Goal: Communication & Community: Answer question/provide support

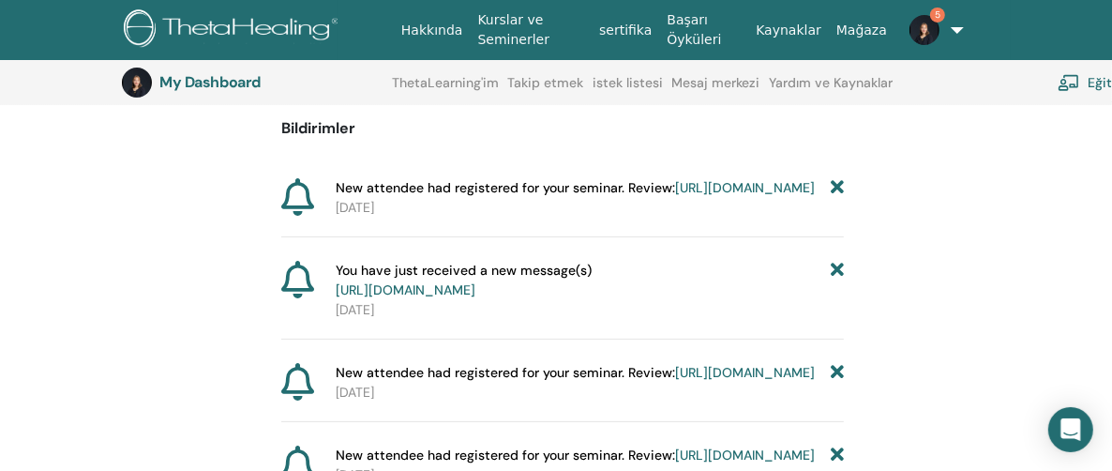
scroll to position [232, 0]
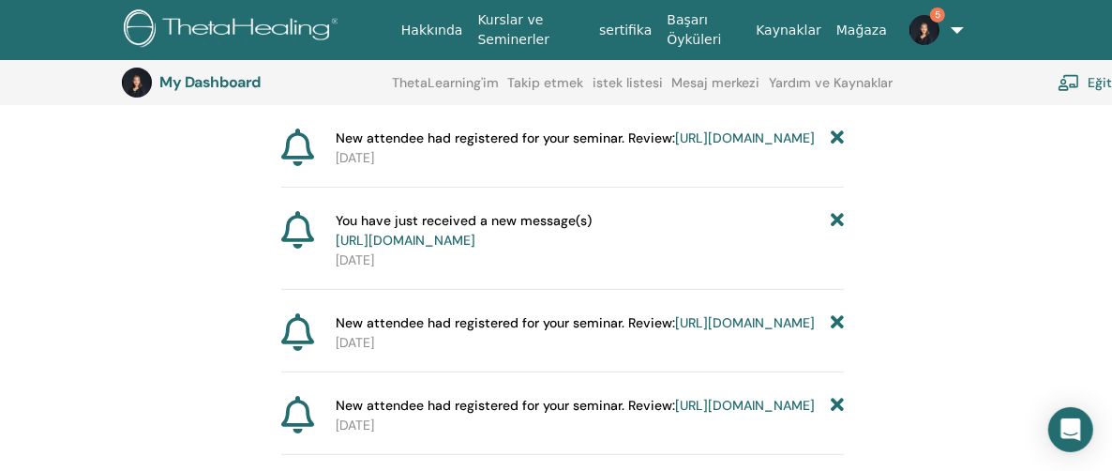
click at [475, 248] on link "[URL][DOMAIN_NAME]" at bounding box center [406, 240] width 140 height 17
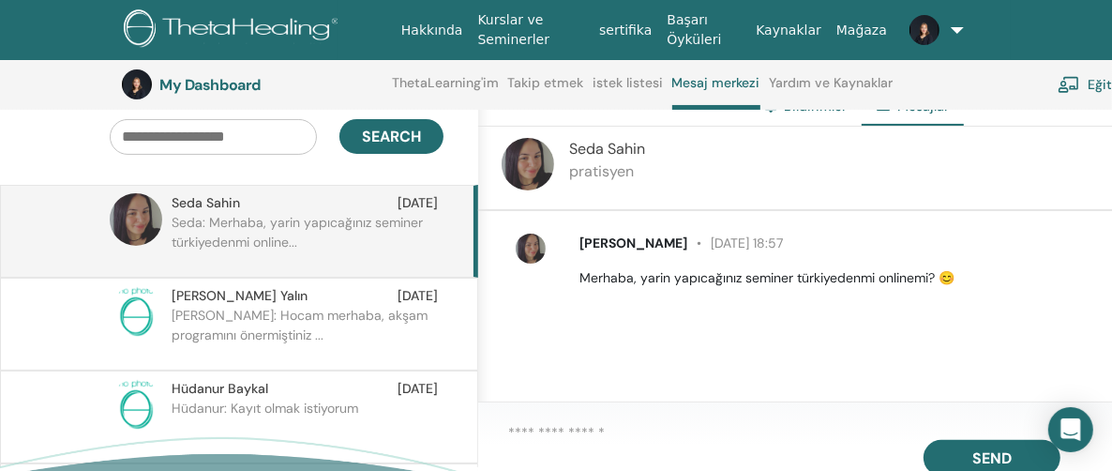
scroll to position [142, 0]
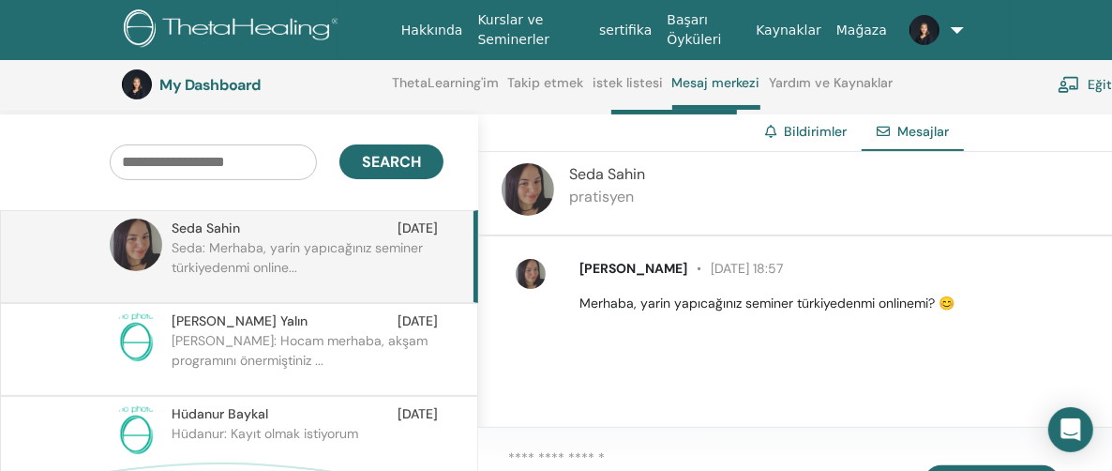
click at [234, 248] on p "Seda: Merhaba, yarin yapıcağınız seminer türkiyedenmi online..." at bounding box center [308, 266] width 272 height 56
click at [516, 246] on div "[PERSON_NAME] [DATE] 18:57 Merhaba, yarin yapıcağınız seminer türkiyedenmi onli…" at bounding box center [801, 335] width 647 height 198
click at [303, 248] on p "Seda: Merhaba, yarin yapıcağınız seminer türkiyedenmi online..." at bounding box center [308, 266] width 272 height 56
drag, startPoint x: 824, startPoint y: 302, endPoint x: 695, endPoint y: 161, distance: 191.1
click at [695, 161] on div "Seda Sahin pratisyen" at bounding box center [801, 194] width 647 height 84
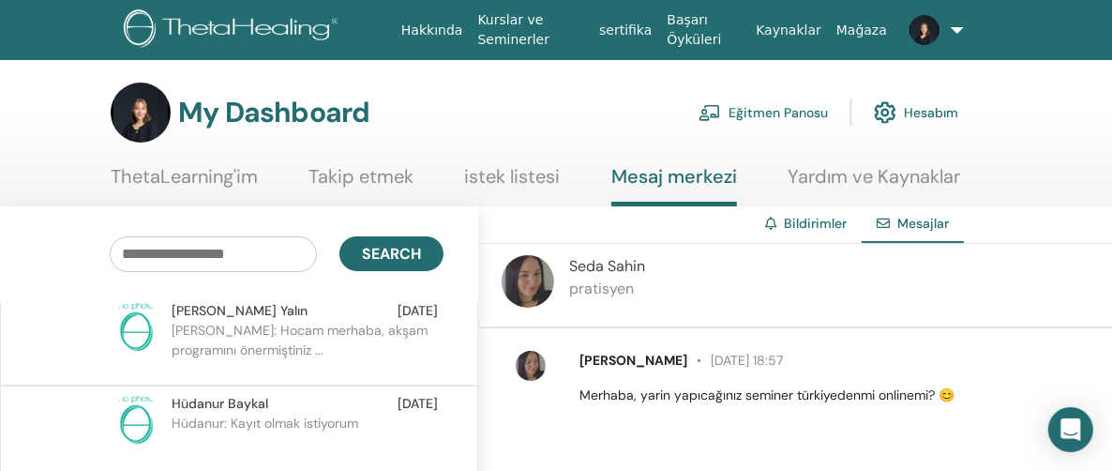
scroll to position [0, 0]
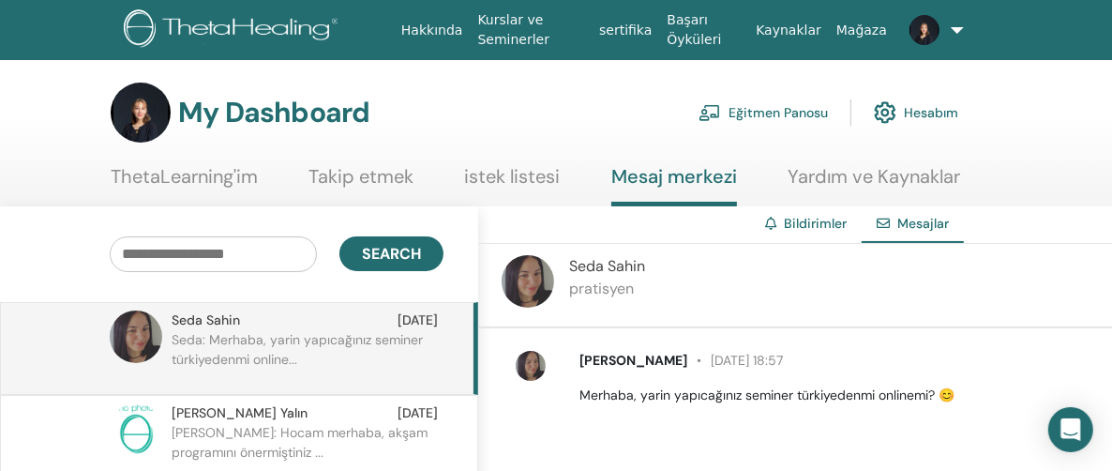
click at [187, 317] on span "Seda Sahin" at bounding box center [206, 320] width 68 height 20
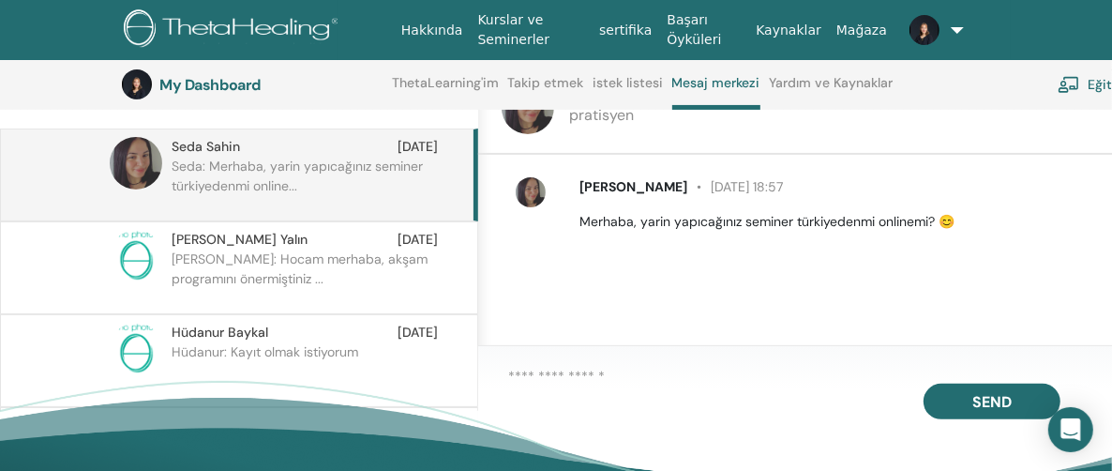
scroll to position [329, 0]
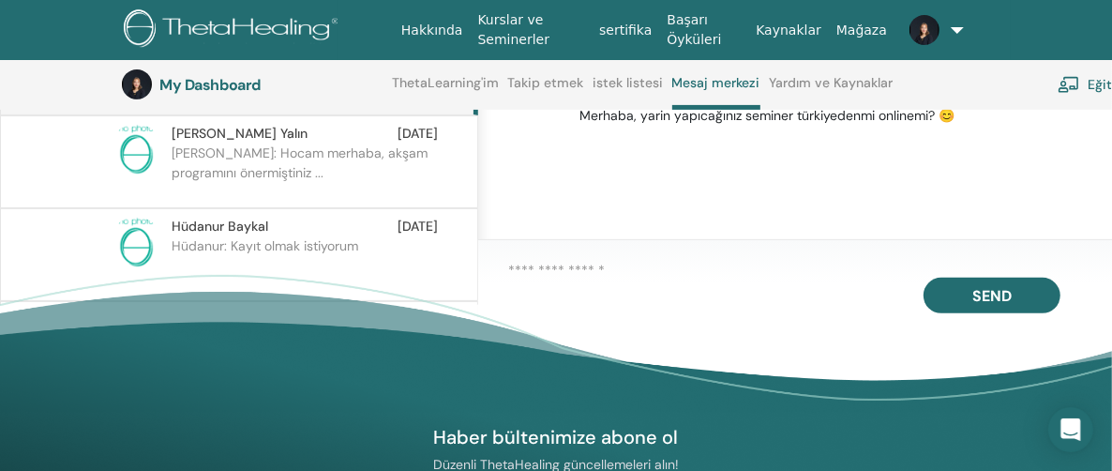
click at [512, 277] on textarea at bounding box center [816, 270] width 617 height 21
drag, startPoint x: 714, startPoint y: 272, endPoint x: 728, endPoint y: 272, distance: 14.1
click at [715, 272] on textarea "**********" at bounding box center [816, 271] width 617 height 23
click at [805, 271] on textarea "**********" at bounding box center [816, 271] width 617 height 23
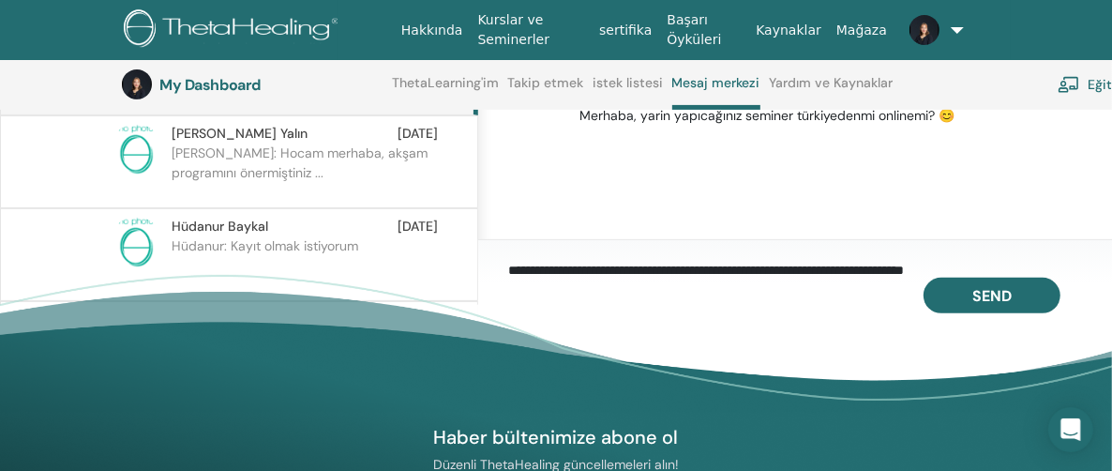
scroll to position [17, 0]
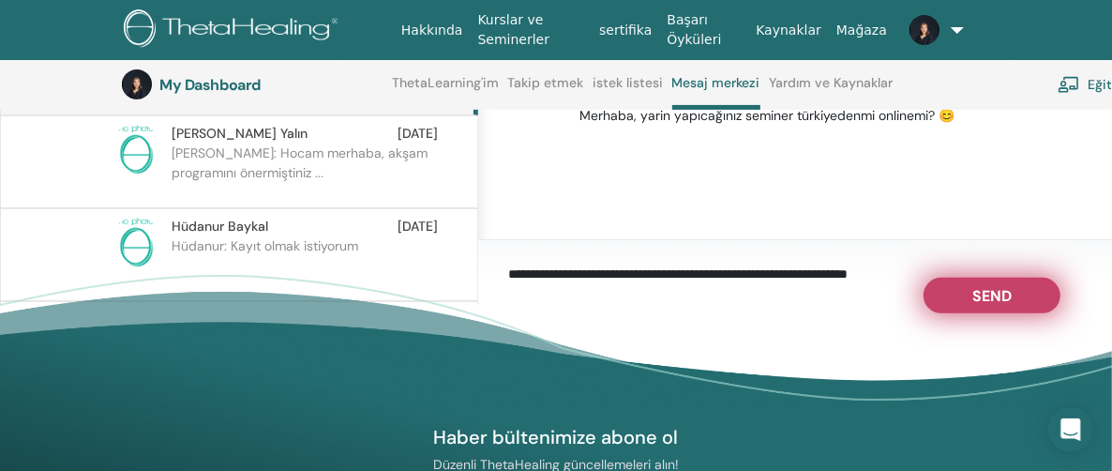
type textarea "**********"
click at [987, 299] on span "Send" at bounding box center [991, 292] width 39 height 13
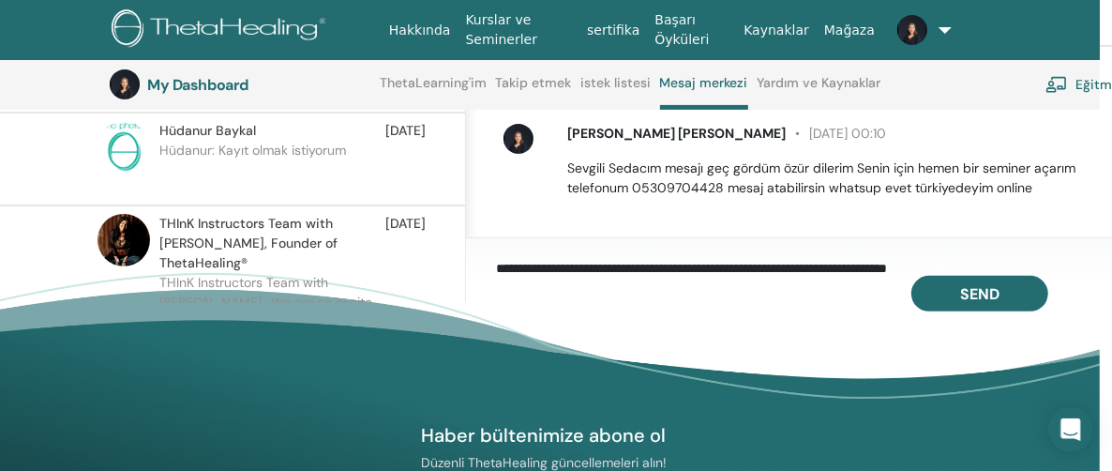
scroll to position [0, 12]
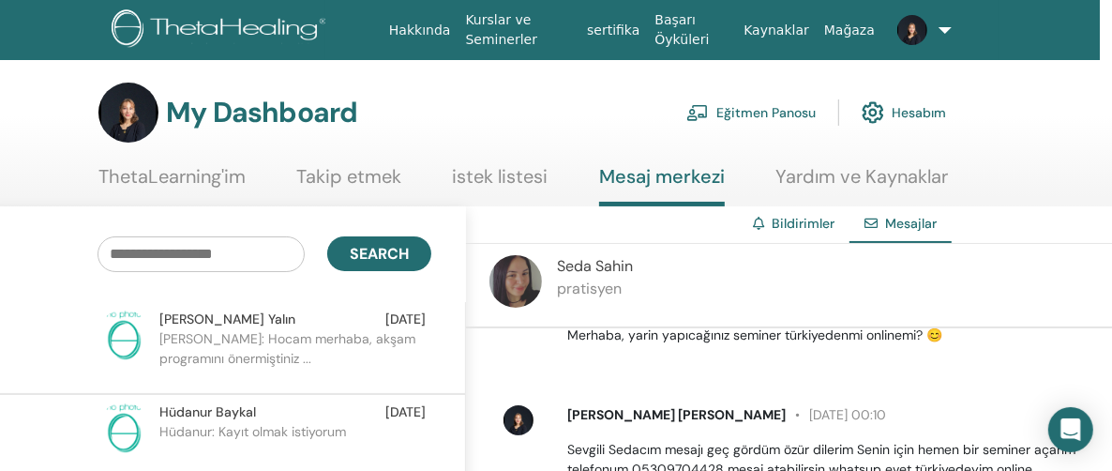
click at [783, 224] on link "Bildirimler" at bounding box center [803, 223] width 63 height 17
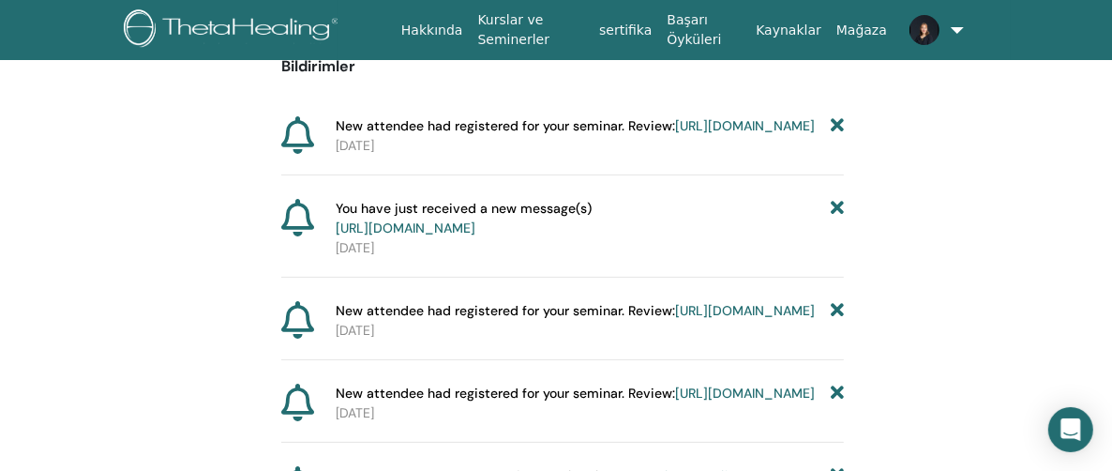
scroll to position [232, 0]
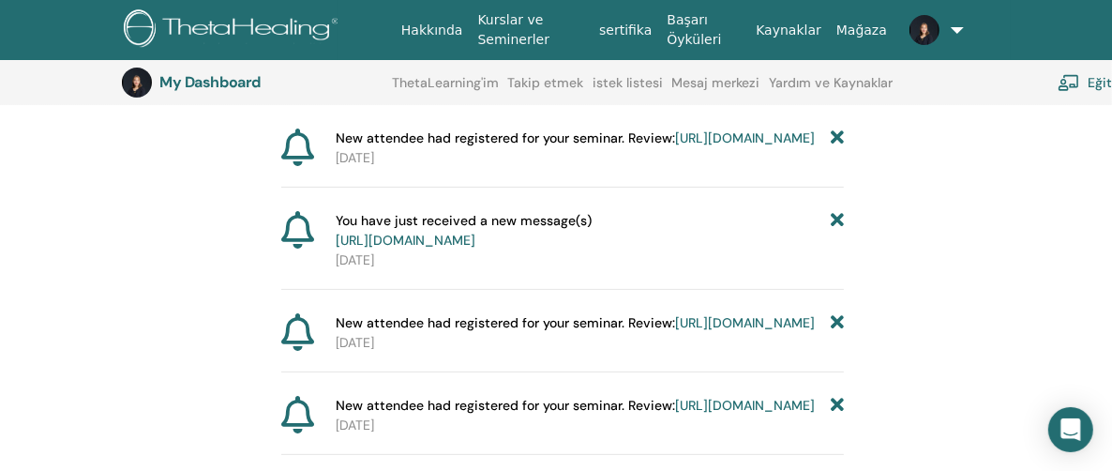
click at [475, 248] on link "https://member.thetahealing.com/message-center/messages/9fcc67fa-88d9-4a67-93b0…" at bounding box center [406, 240] width 140 height 17
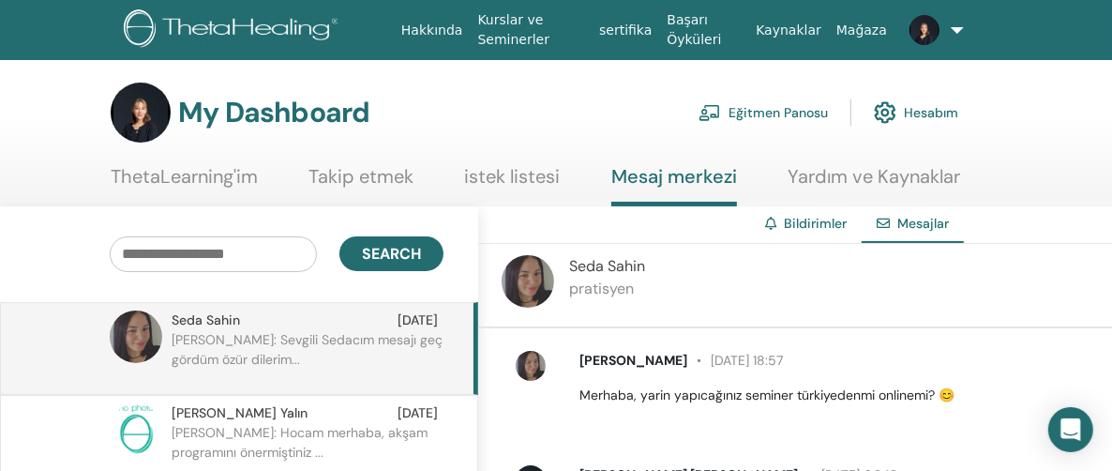
click at [143, 333] on img at bounding box center [136, 336] width 53 height 53
click at [129, 327] on img at bounding box center [136, 336] width 53 height 53
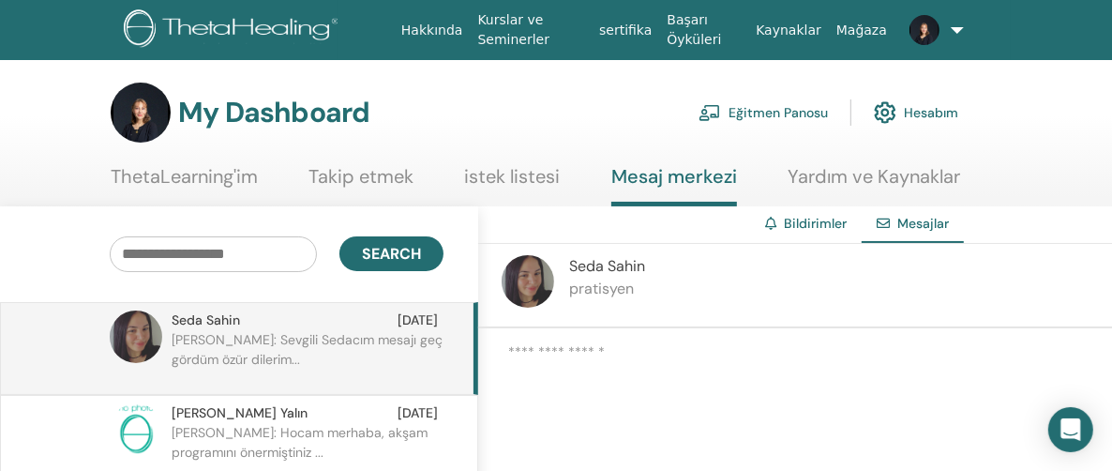
click at [129, 327] on img at bounding box center [136, 336] width 53 height 53
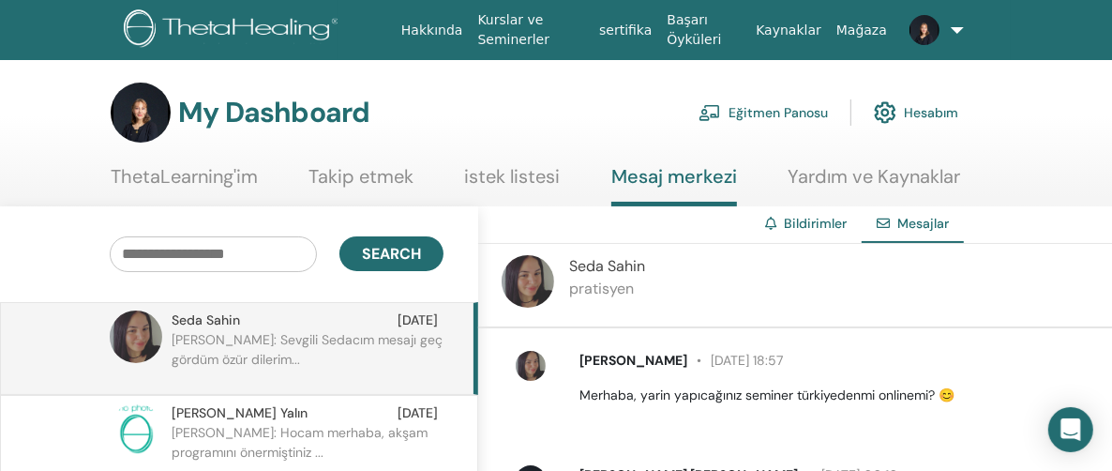
click at [763, 113] on link "Eğitmen Panosu" at bounding box center [763, 112] width 129 height 41
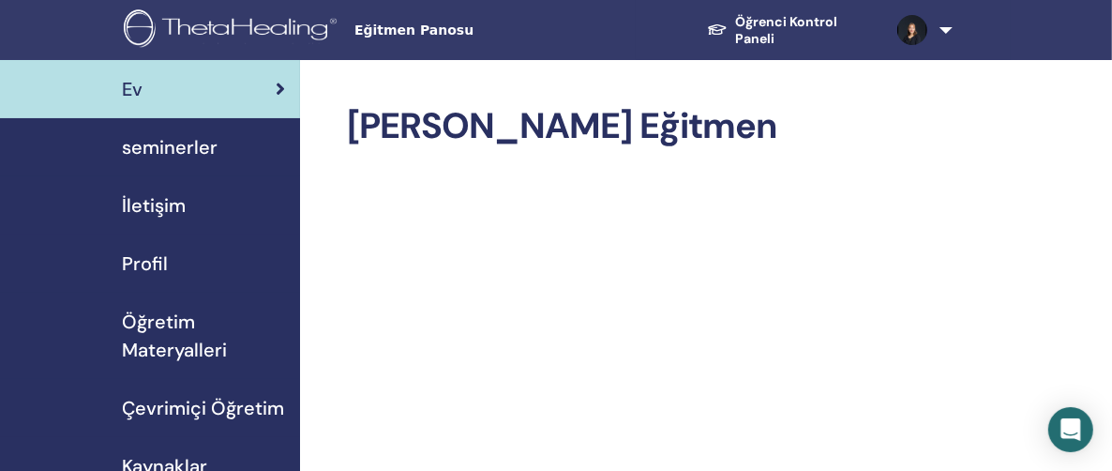
click at [179, 149] on span "seminerler" at bounding box center [170, 147] width 96 height 28
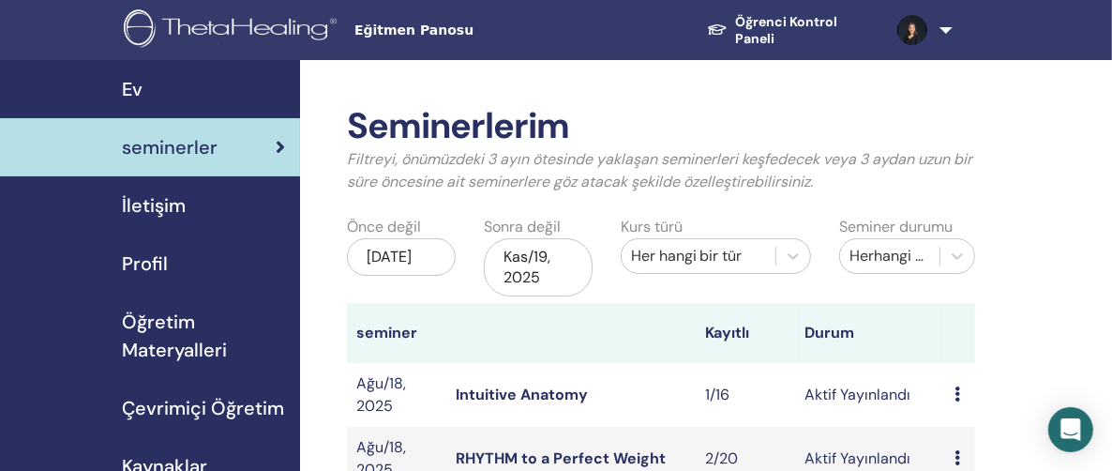
scroll to position [188, 0]
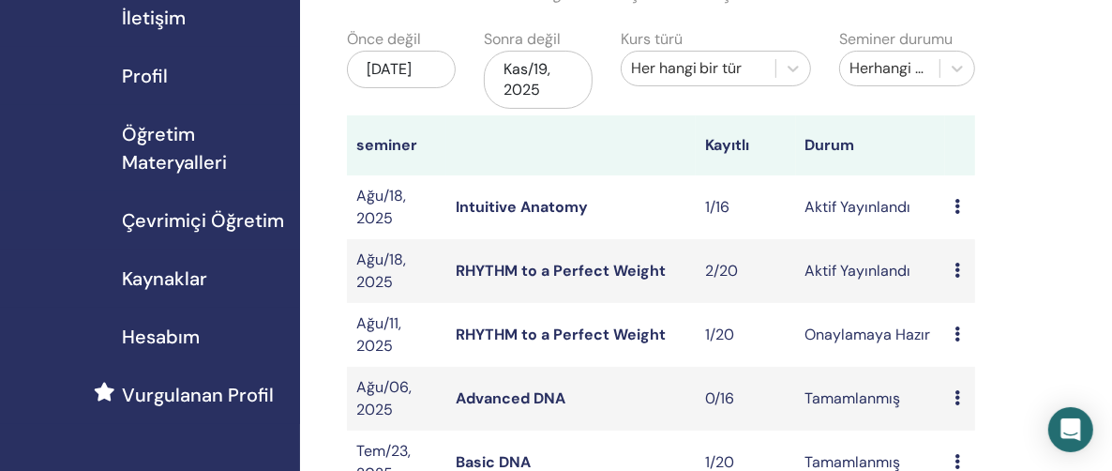
click at [958, 266] on icon at bounding box center [958, 270] width 6 height 15
click at [974, 339] on link "katılımcılar" at bounding box center [979, 338] width 76 height 20
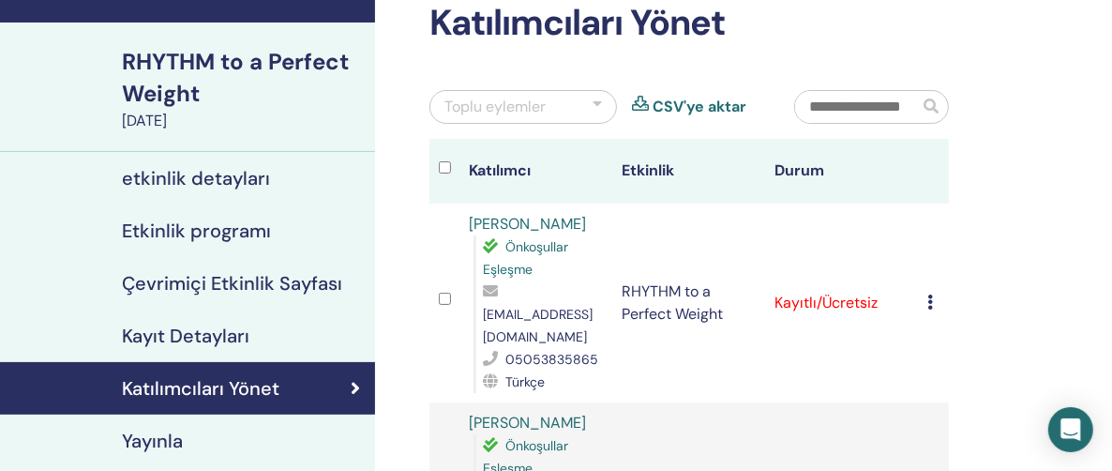
scroll to position [188, 0]
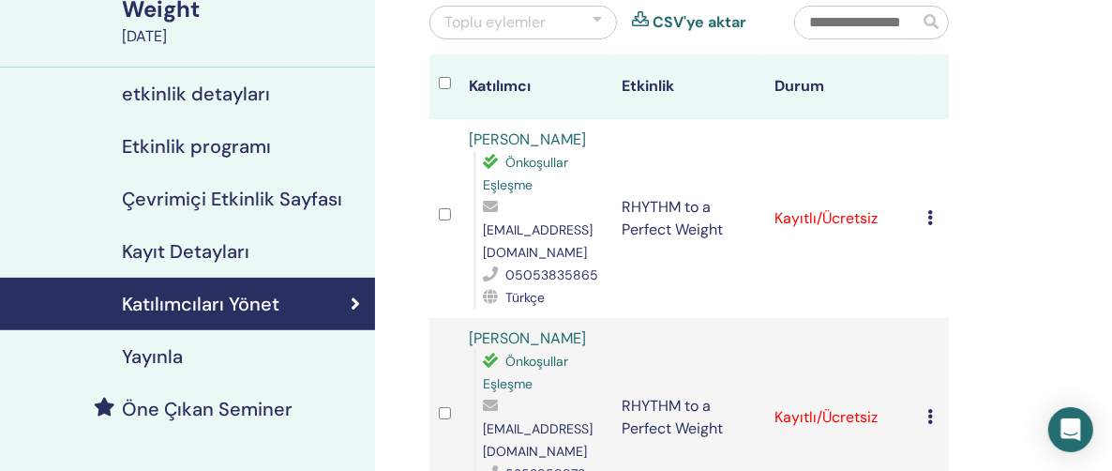
click at [929, 210] on icon at bounding box center [930, 217] width 6 height 15
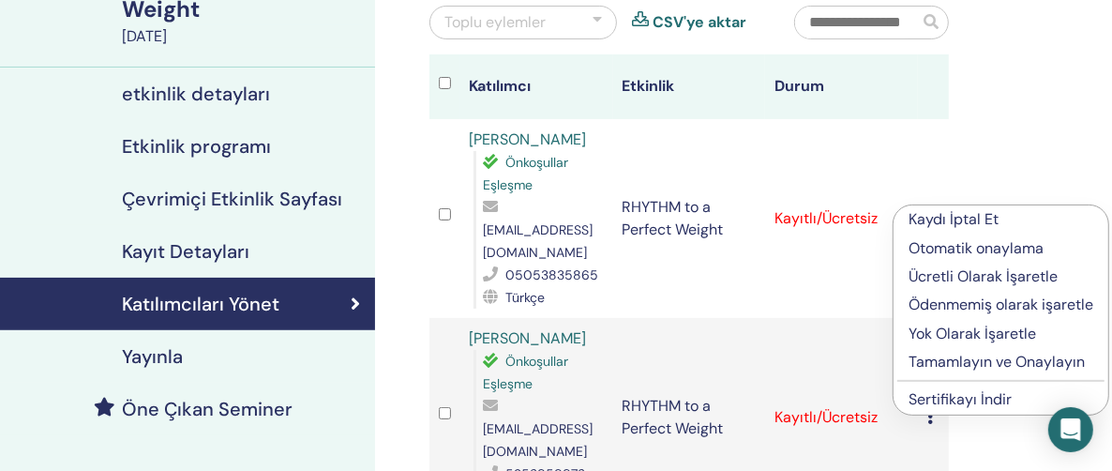
click at [959, 273] on p "Ücretli Olarak İşaretle" at bounding box center [1001, 276] width 185 height 23
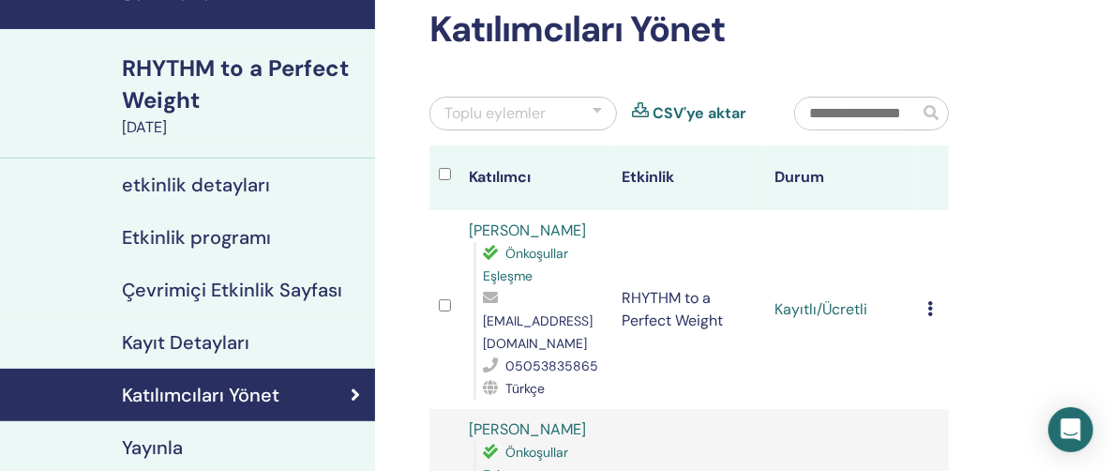
scroll to position [289, 0]
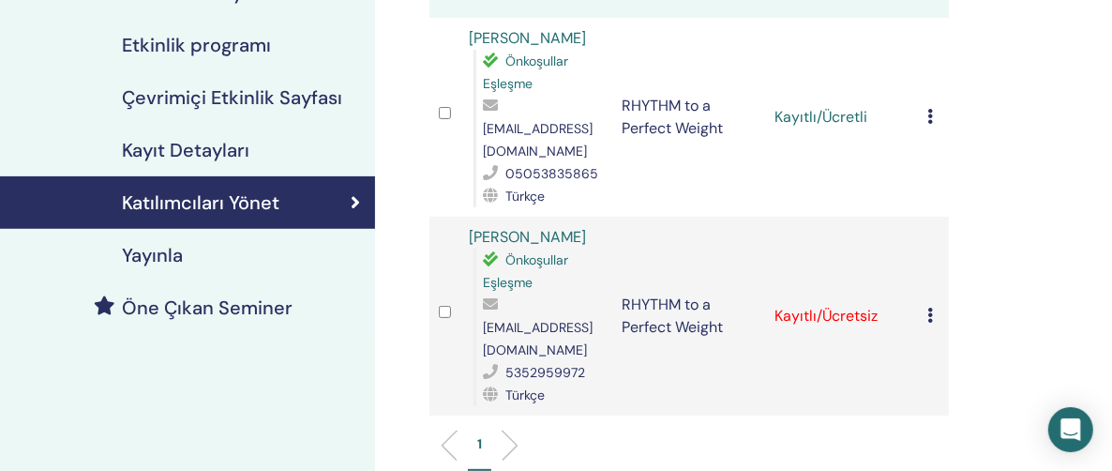
click at [929, 308] on icon at bounding box center [930, 315] width 6 height 15
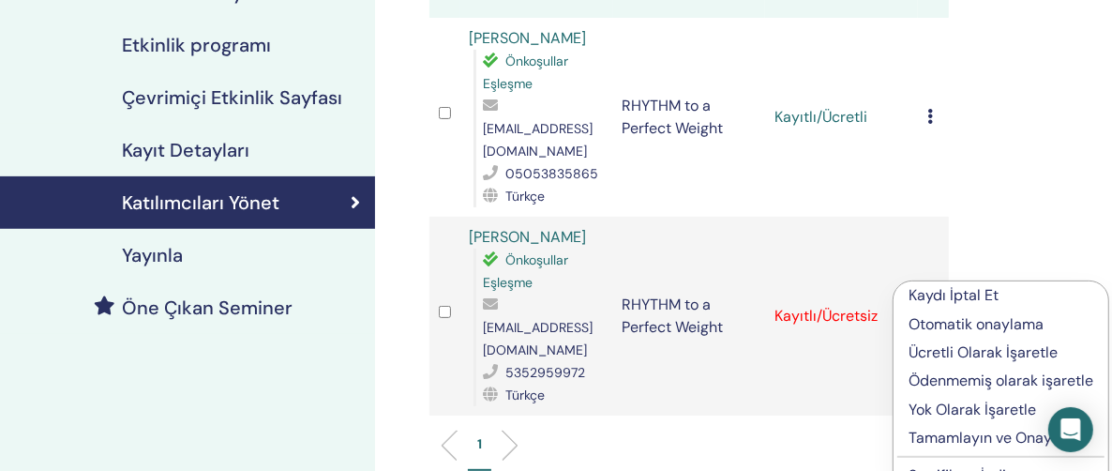
click at [945, 352] on p "Ücretli Olarak İşaretle" at bounding box center [1001, 352] width 185 height 23
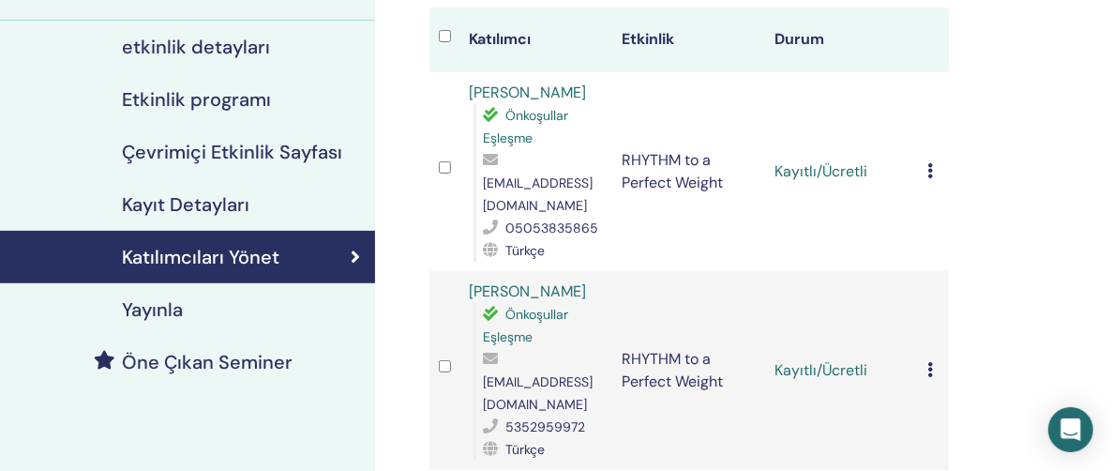
scroll to position [289, 0]
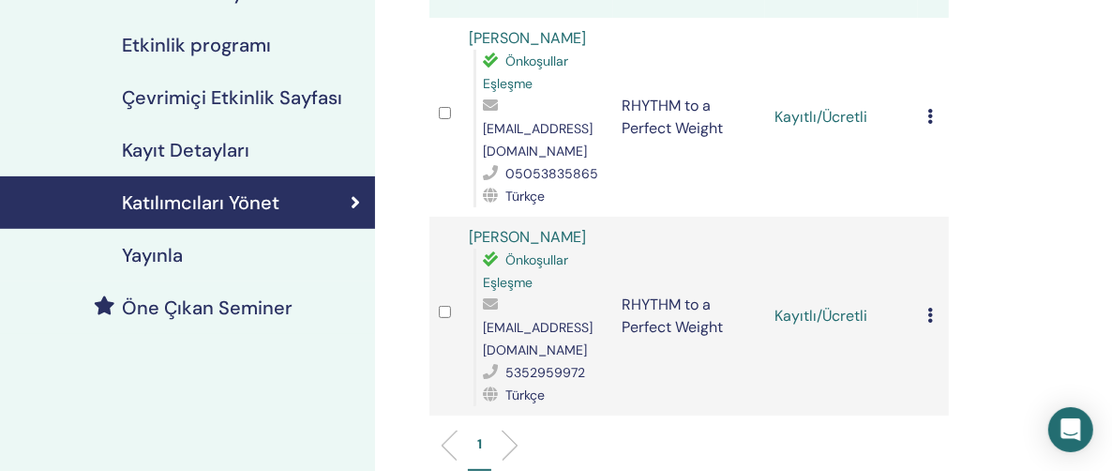
click at [928, 109] on icon at bounding box center [930, 116] width 6 height 15
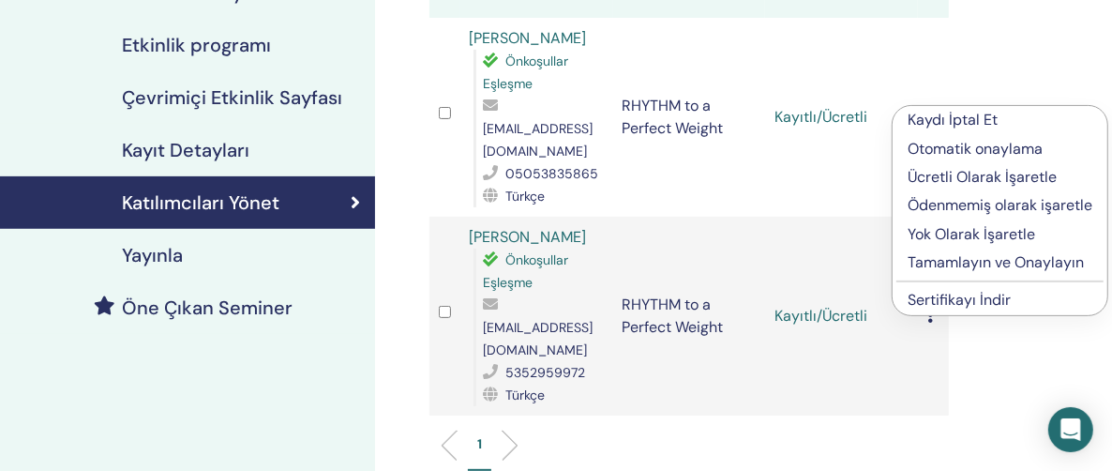
click at [951, 299] on link "Sertifikayı İndir" at bounding box center [959, 300] width 103 height 20
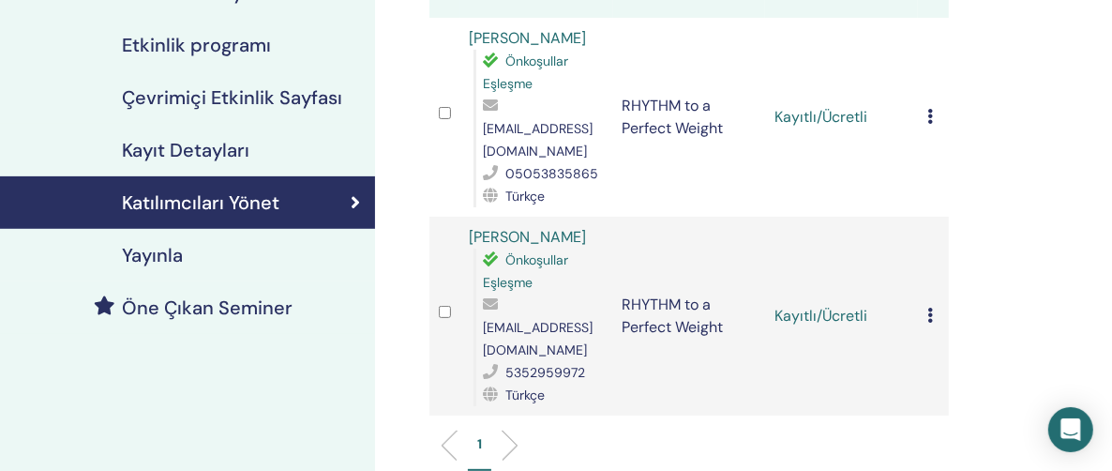
click at [928, 308] on icon at bounding box center [930, 315] width 6 height 15
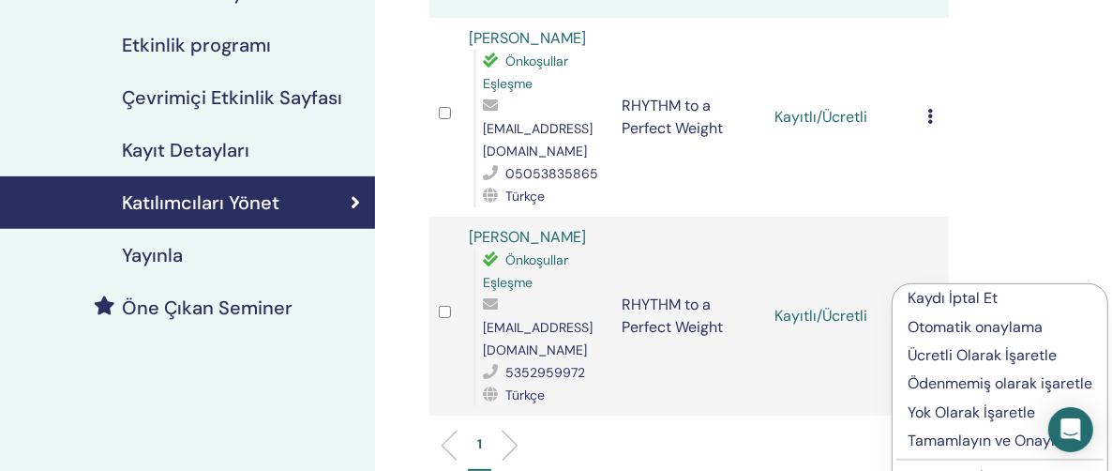
scroll to position [383, 0]
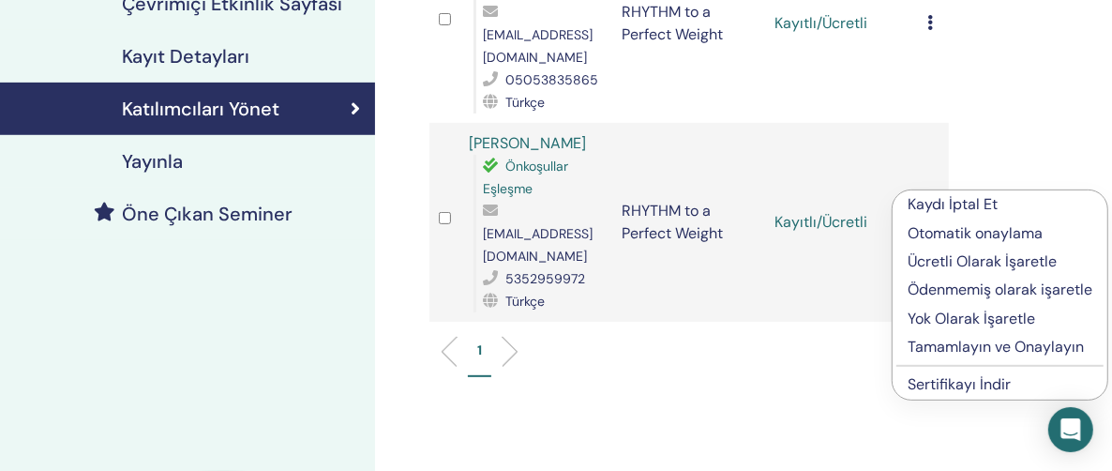
click at [926, 382] on link "Sertifikayı İndir" at bounding box center [959, 384] width 103 height 20
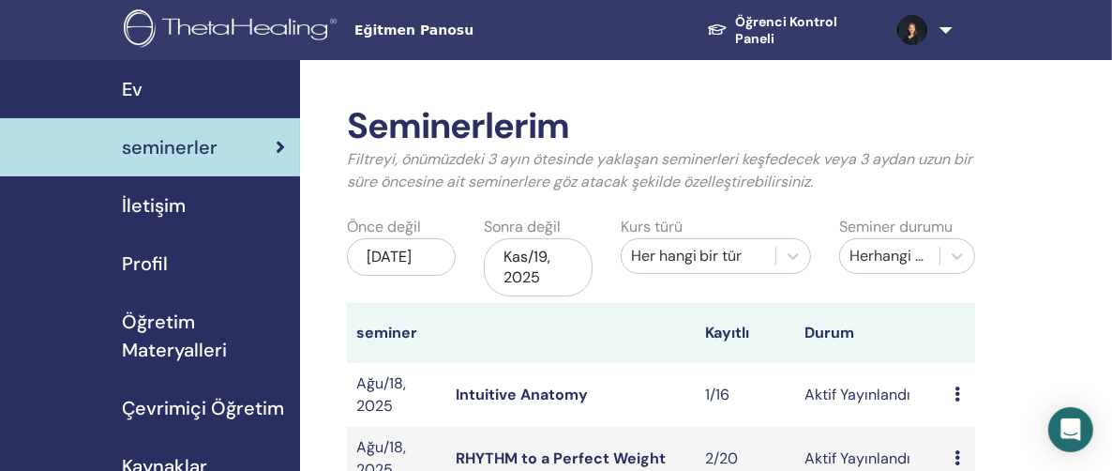
click at [944, 26] on link at bounding box center [918, 30] width 72 height 60
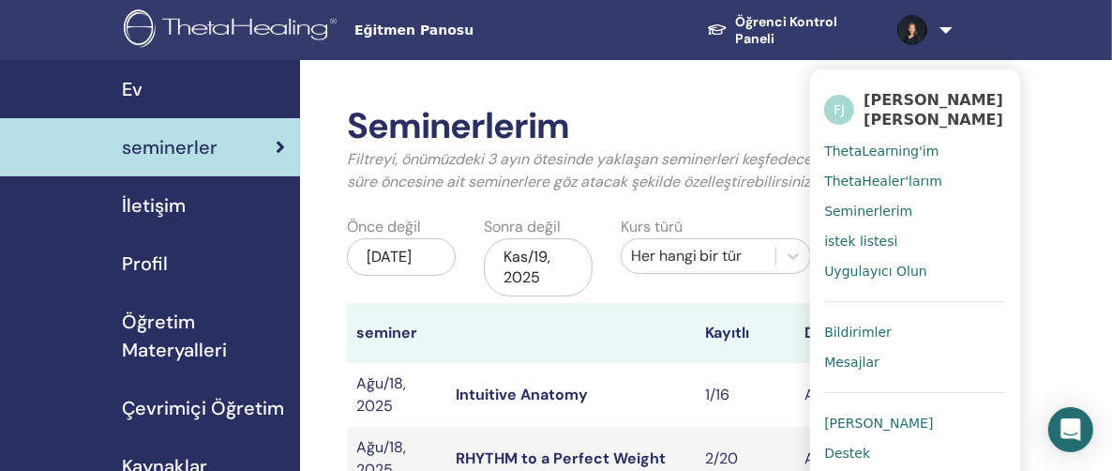
click at [851, 324] on span "Bildirimler" at bounding box center [858, 332] width 68 height 17
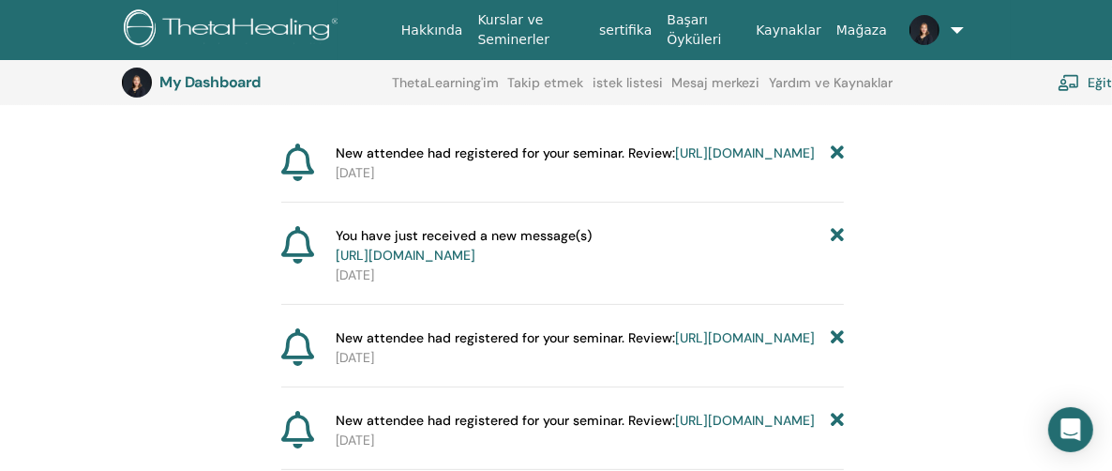
scroll to position [232, 0]
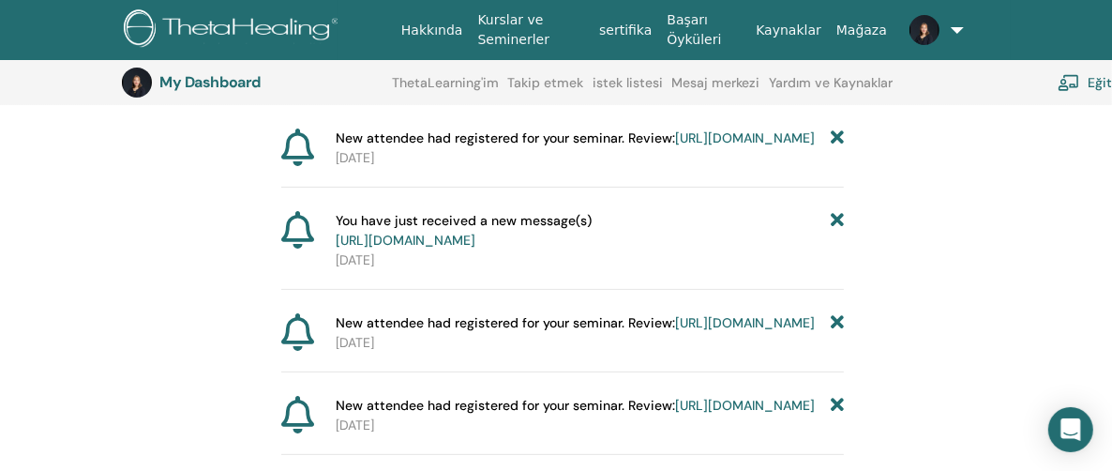
click at [675, 331] on link "[URL][DOMAIN_NAME]" at bounding box center [745, 322] width 140 height 17
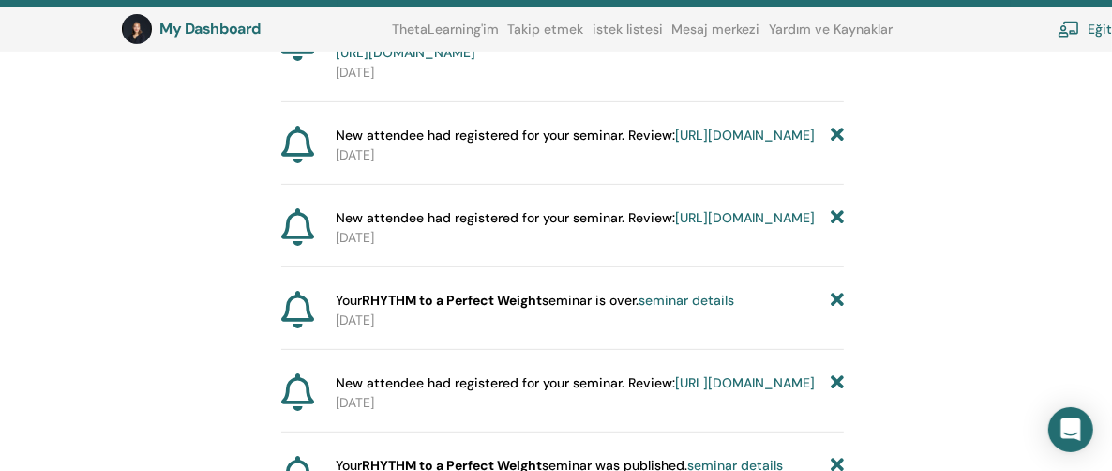
click at [675, 226] on link "https://member.thetahealing.com/instructor/seminar/374512/attendees" at bounding box center [745, 217] width 140 height 17
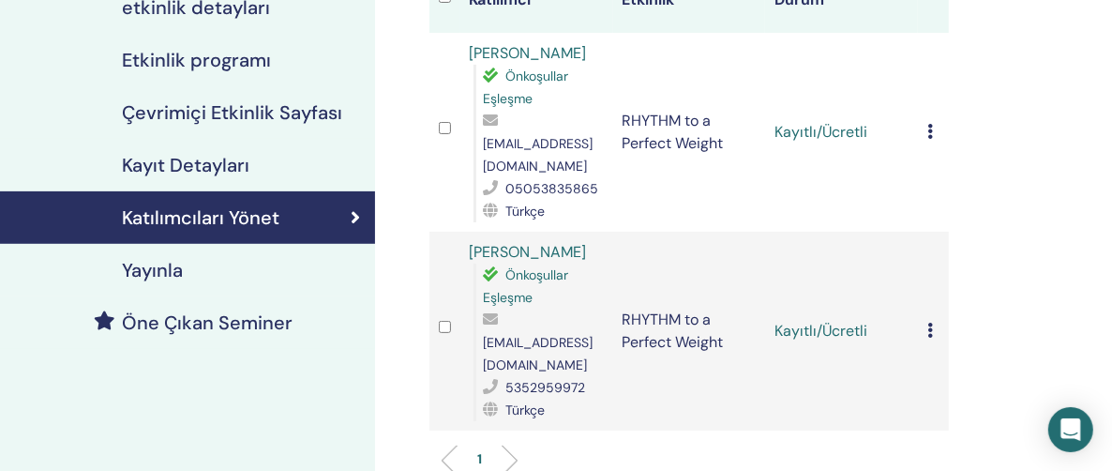
scroll to position [281, 0]
